Goal: Navigation & Orientation: Go to known website

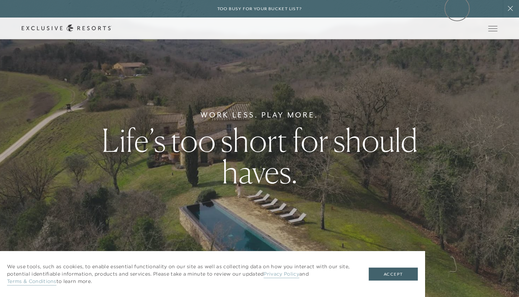
click at [457, 8] on div "Too busy for your bucket list?" at bounding box center [259, 9] width 519 height 18
click at [0, 0] on link "Member Login" at bounding box center [0, 0] width 0 height 0
